Goal: Task Accomplishment & Management: Manage account settings

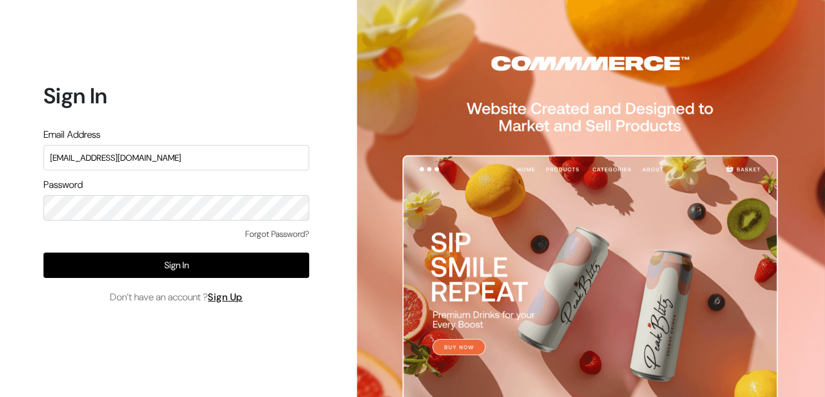
type input "conyu169@gmail.com"
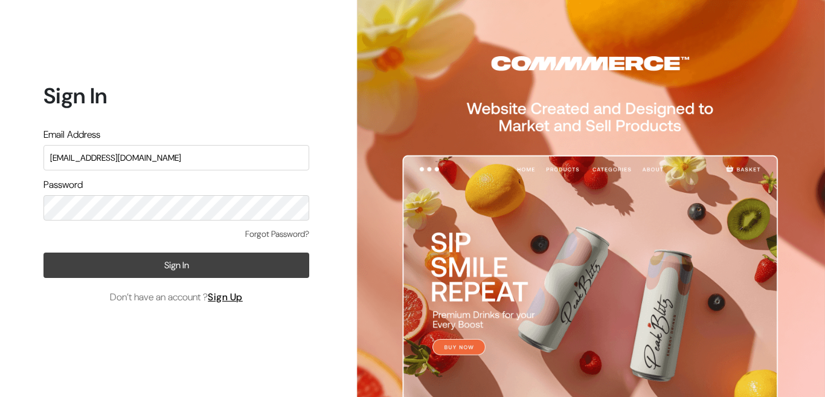
click at [152, 259] on button "Sign In" at bounding box center [177, 265] width 266 height 25
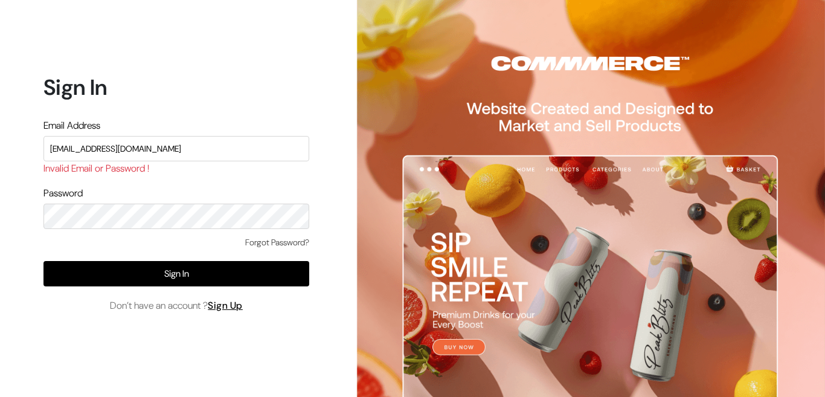
type input "conayu169@gmail.com"
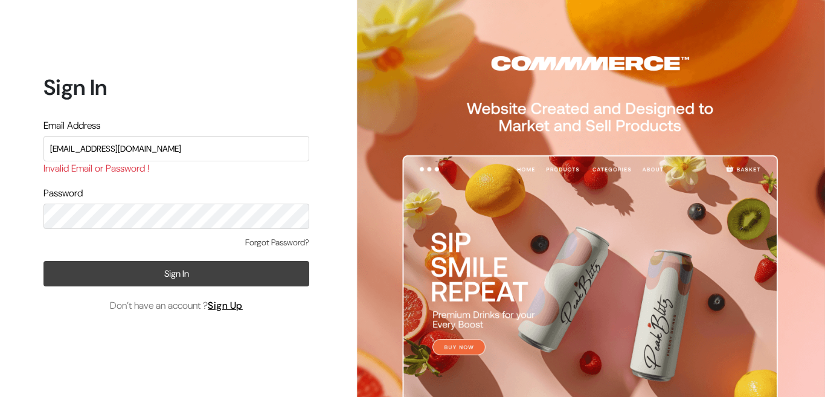
click at [152, 271] on button "Sign In" at bounding box center [177, 273] width 266 height 25
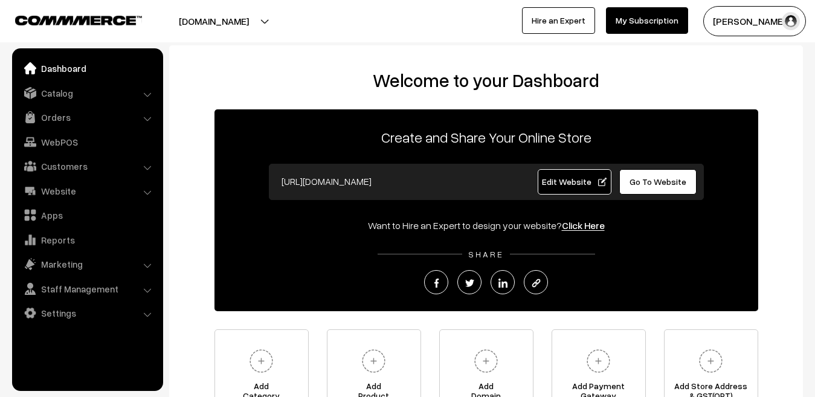
click at [147, 119] on li "Orders Orders" at bounding box center [87, 117] width 145 height 22
click at [59, 113] on link "Orders" at bounding box center [87, 117] width 144 height 22
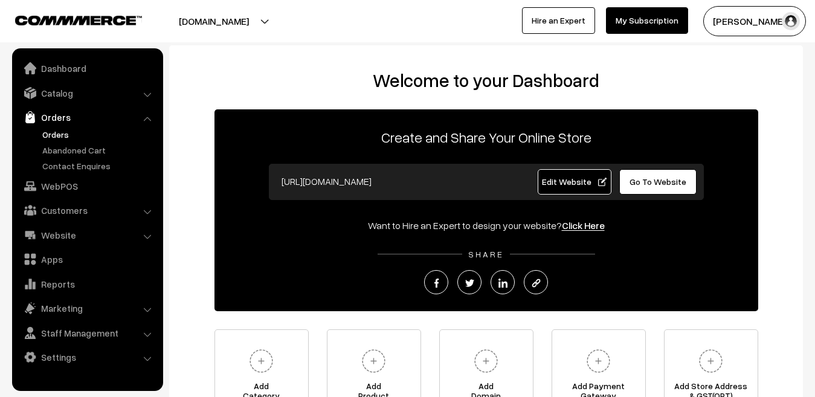
click at [57, 133] on link "Orders" at bounding box center [99, 134] width 120 height 13
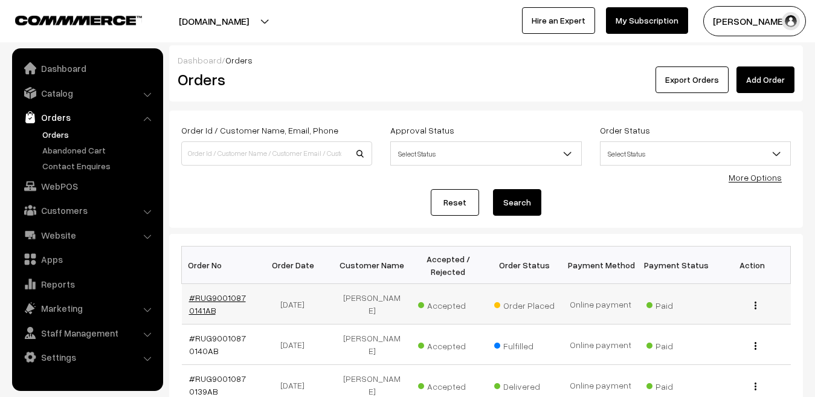
click at [234, 298] on link "#RUG90010870141AB" at bounding box center [217, 303] width 57 height 23
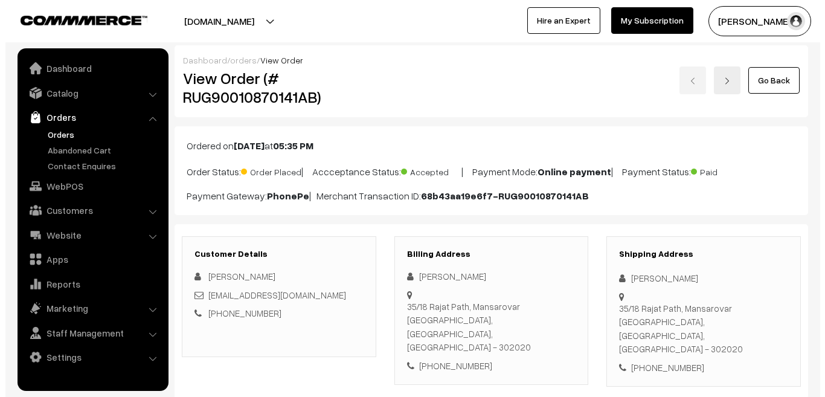
scroll to position [616, 0]
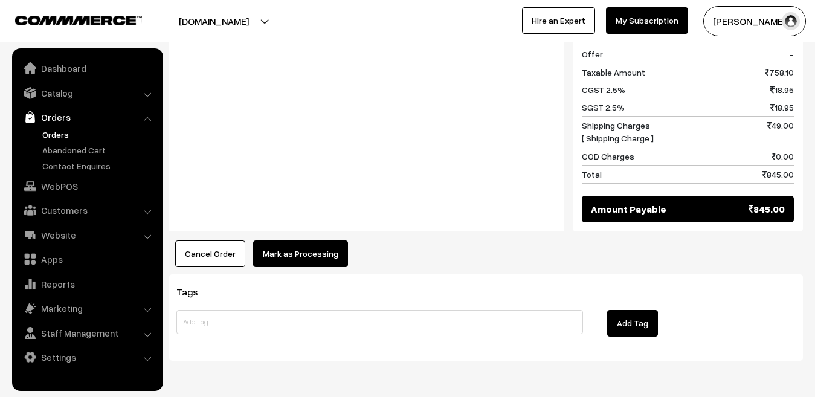
click at [314, 240] on button "Mark as Processing" at bounding box center [300, 253] width 95 height 27
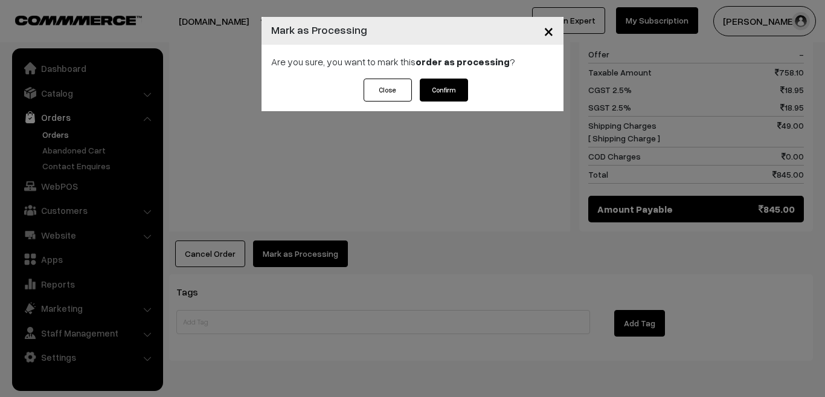
click at [448, 87] on button "Confirm" at bounding box center [444, 90] width 48 height 23
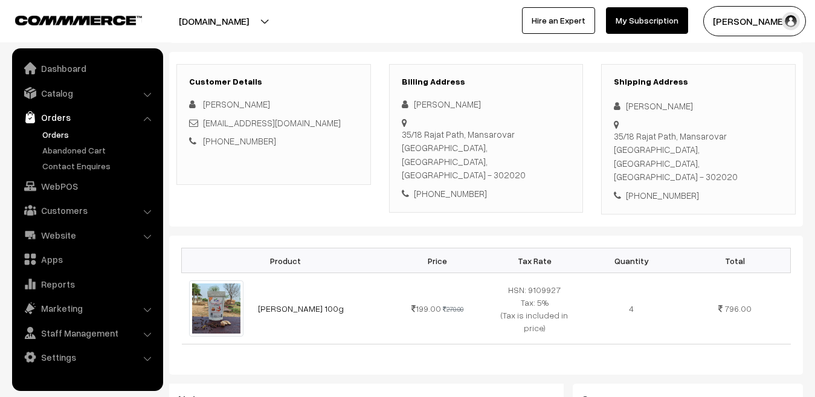
scroll to position [163, 0]
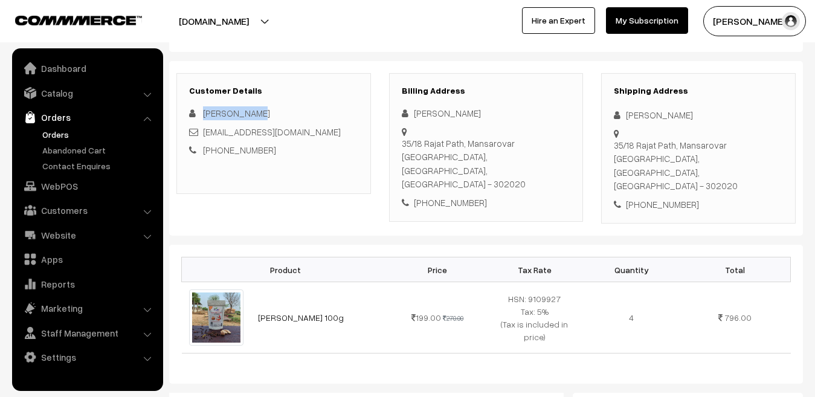
drag, startPoint x: 253, startPoint y: 115, endPoint x: 203, endPoint y: 114, distance: 50.2
click at [203, 114] on div "[PERSON_NAME]" at bounding box center [273, 113] width 169 height 14
copy span "[PERSON_NAME]"
drag, startPoint x: 266, startPoint y: 150, endPoint x: 219, endPoint y: 150, distance: 47.1
click at [219, 150] on div "[PHONE_NUMBER]" at bounding box center [273, 150] width 169 height 14
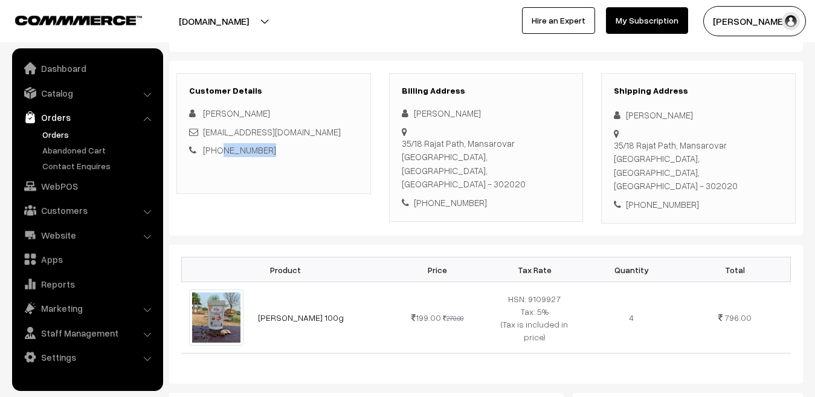
copy link "9828500468"
drag, startPoint x: 323, startPoint y: 131, endPoint x: 205, endPoint y: 132, distance: 117.8
click at [205, 132] on div "[EMAIL_ADDRESS][DOMAIN_NAME]" at bounding box center [273, 132] width 169 height 14
copy link "[EMAIL_ADDRESS][DOMAIN_NAME]"
click at [626, 138] on div "35/18 Rajat Path, Mansarovar Jaipur, Rajasthan, India - 302020" at bounding box center [698, 165] width 169 height 54
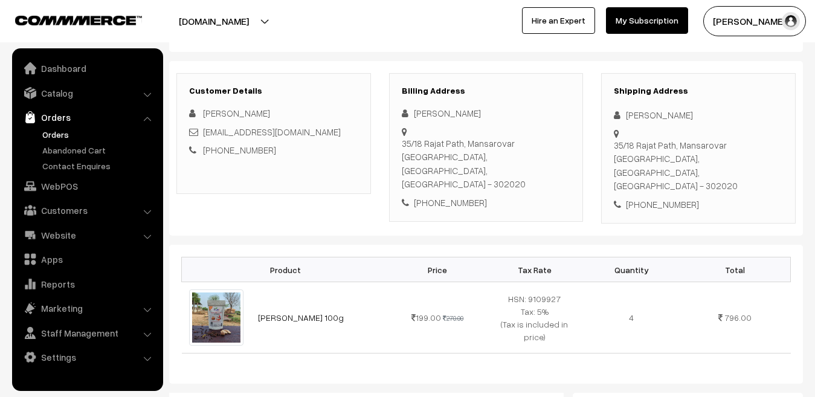
drag, startPoint x: 626, startPoint y: 133, endPoint x: 688, endPoint y: 151, distance: 64.2
click at [688, 151] on div "35/18 Rajat Path, Mansarovar Jaipur, Rajasthan, India - 302020" at bounding box center [698, 165] width 169 height 54
copy div "35/18 Rajat Path, Mansarovar Jaipur, Rajasthan"
drag, startPoint x: 744, startPoint y: 149, endPoint x: 718, endPoint y: 152, distance: 26.8
click at [718, 152] on div "35/18 Rajat Path, Mansarovar Jaipur, Rajasthan, India - 302020" at bounding box center [698, 165] width 169 height 54
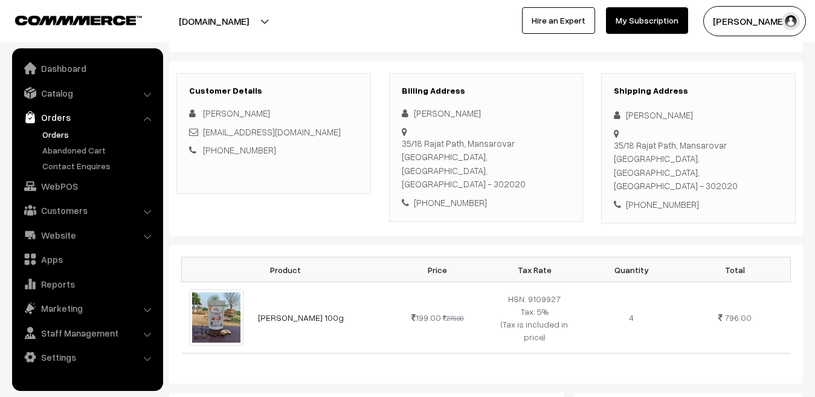
copy div "302020"
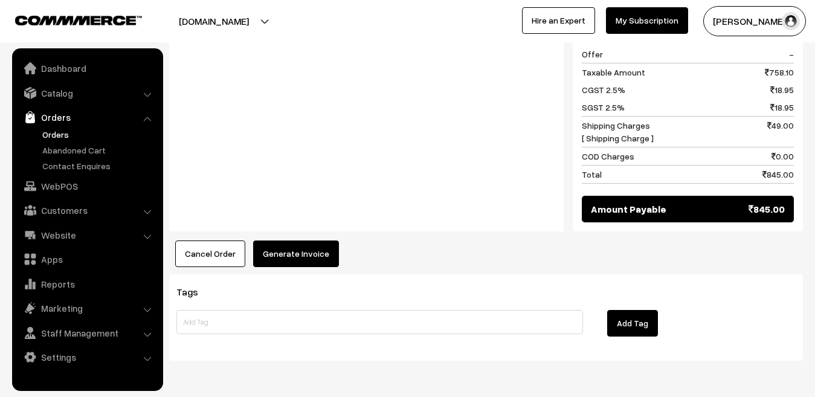
scroll to position [608, 0]
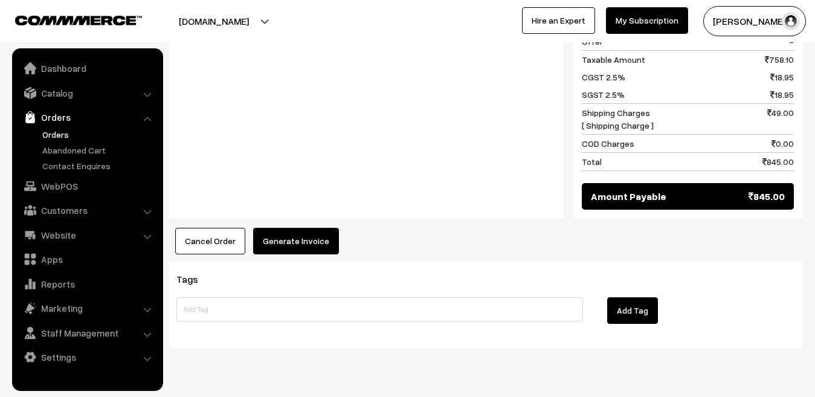
click at [259, 228] on button "Generate Invoice" at bounding box center [296, 241] width 86 height 27
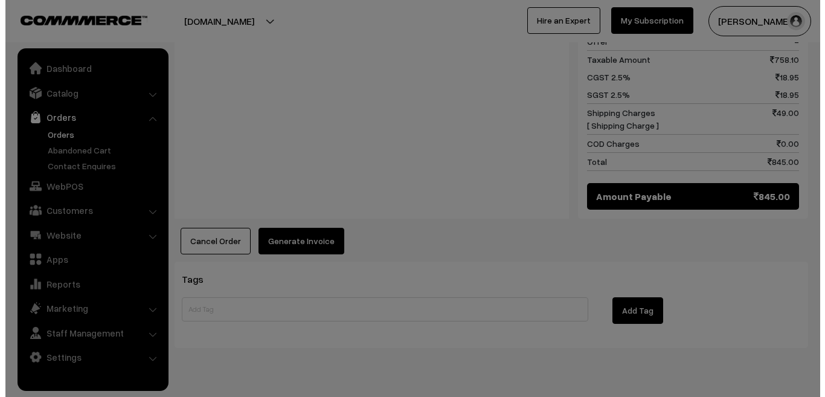
scroll to position [609, 0]
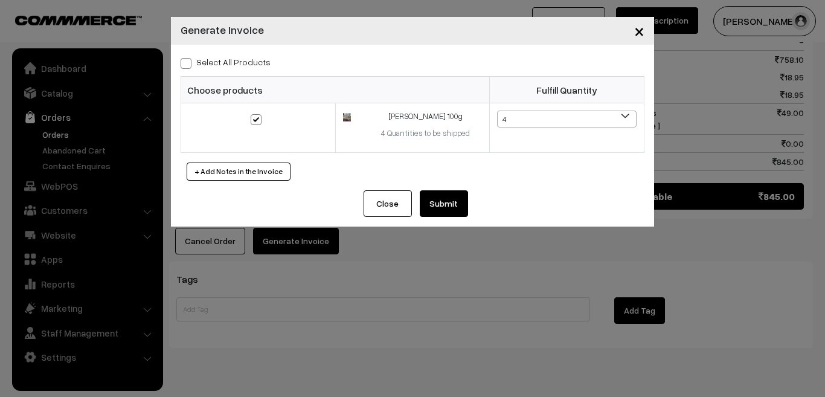
click at [182, 64] on span at bounding box center [186, 63] width 11 height 11
click at [182, 64] on input "Select All Products" at bounding box center [185, 61] width 8 height 8
checkbox input "true"
click at [440, 203] on button "Submit" at bounding box center [444, 203] width 48 height 27
